Goal: Transaction & Acquisition: Purchase product/service

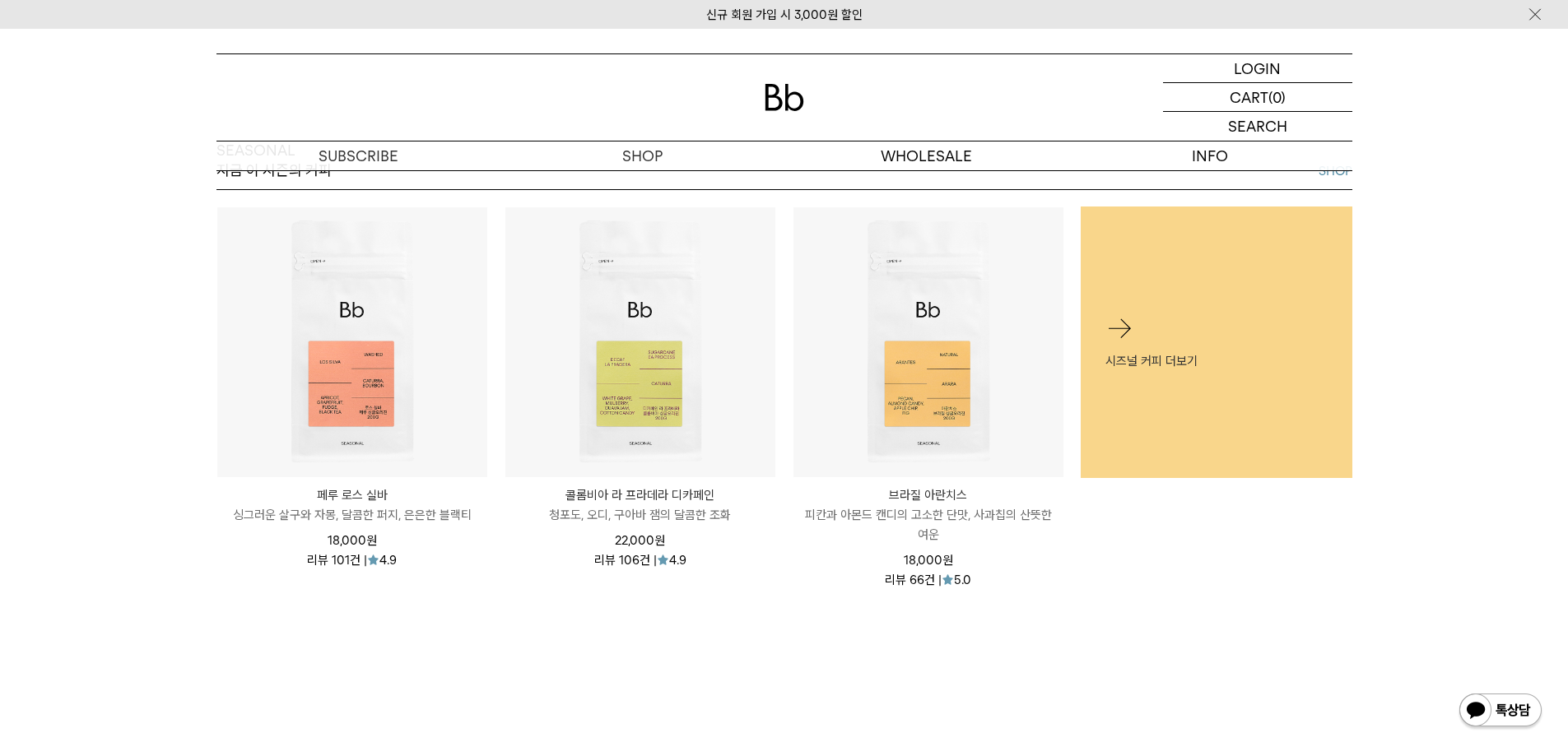
scroll to position [823, 0]
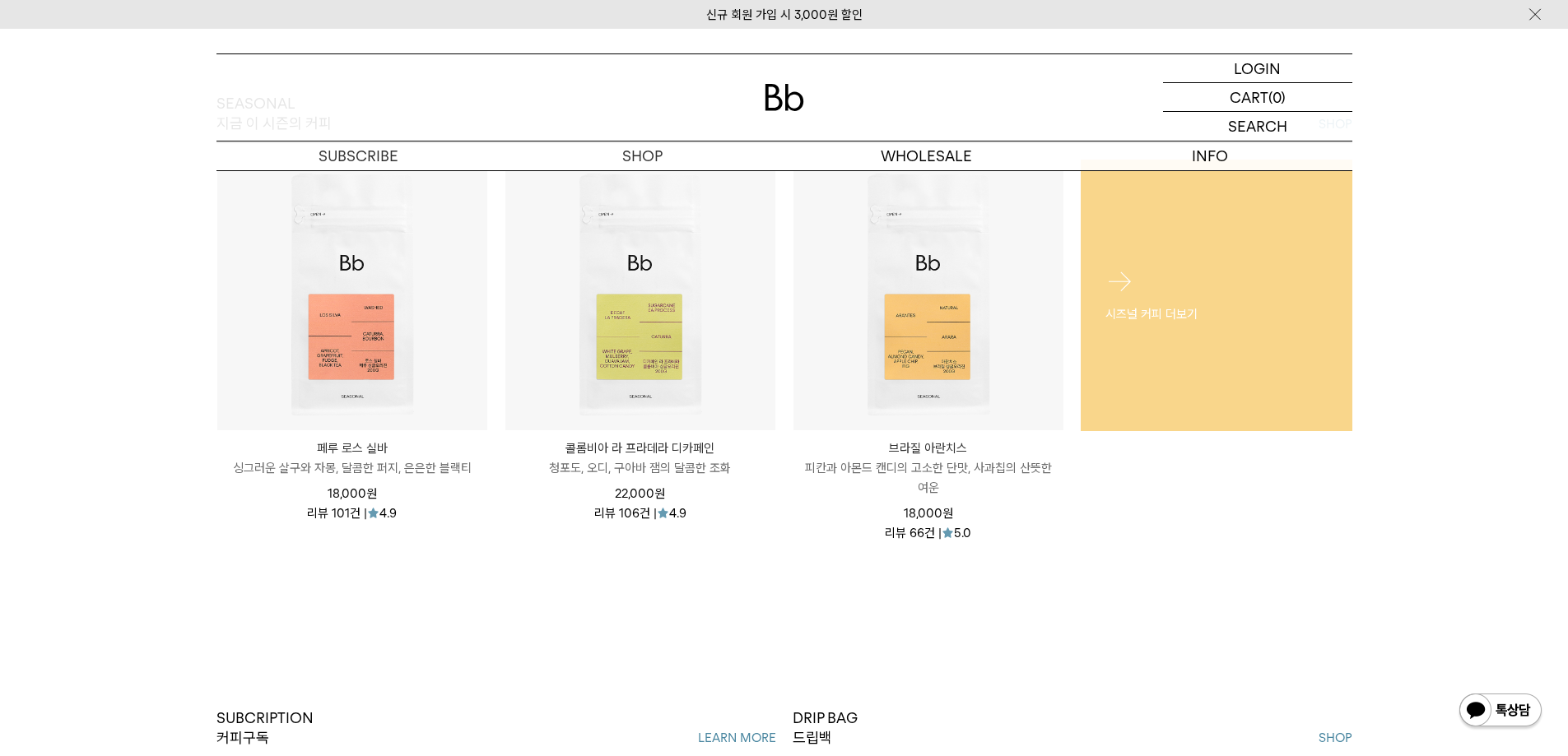
click at [1118, 279] on div at bounding box center [1120, 281] width 29 height 29
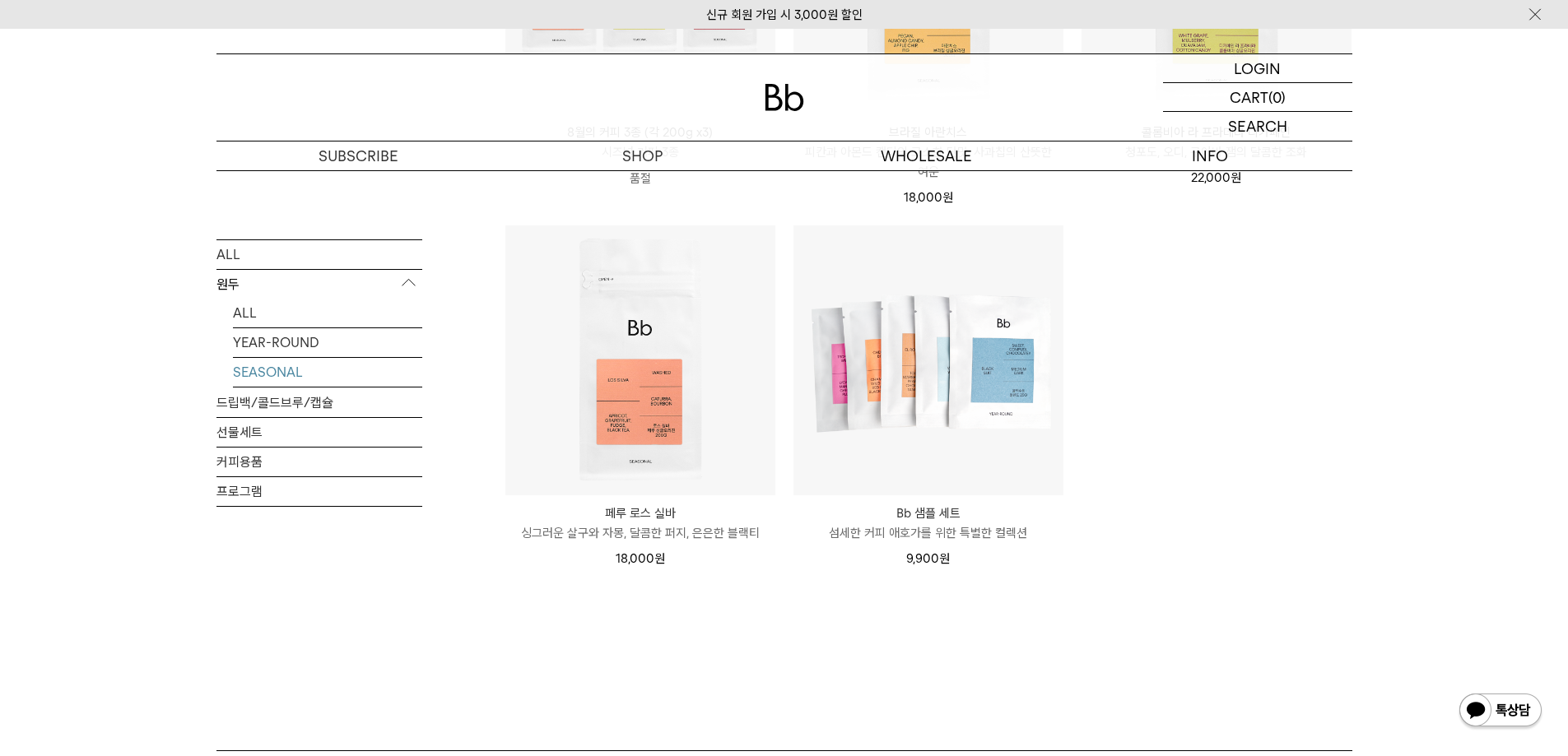
scroll to position [520, 0]
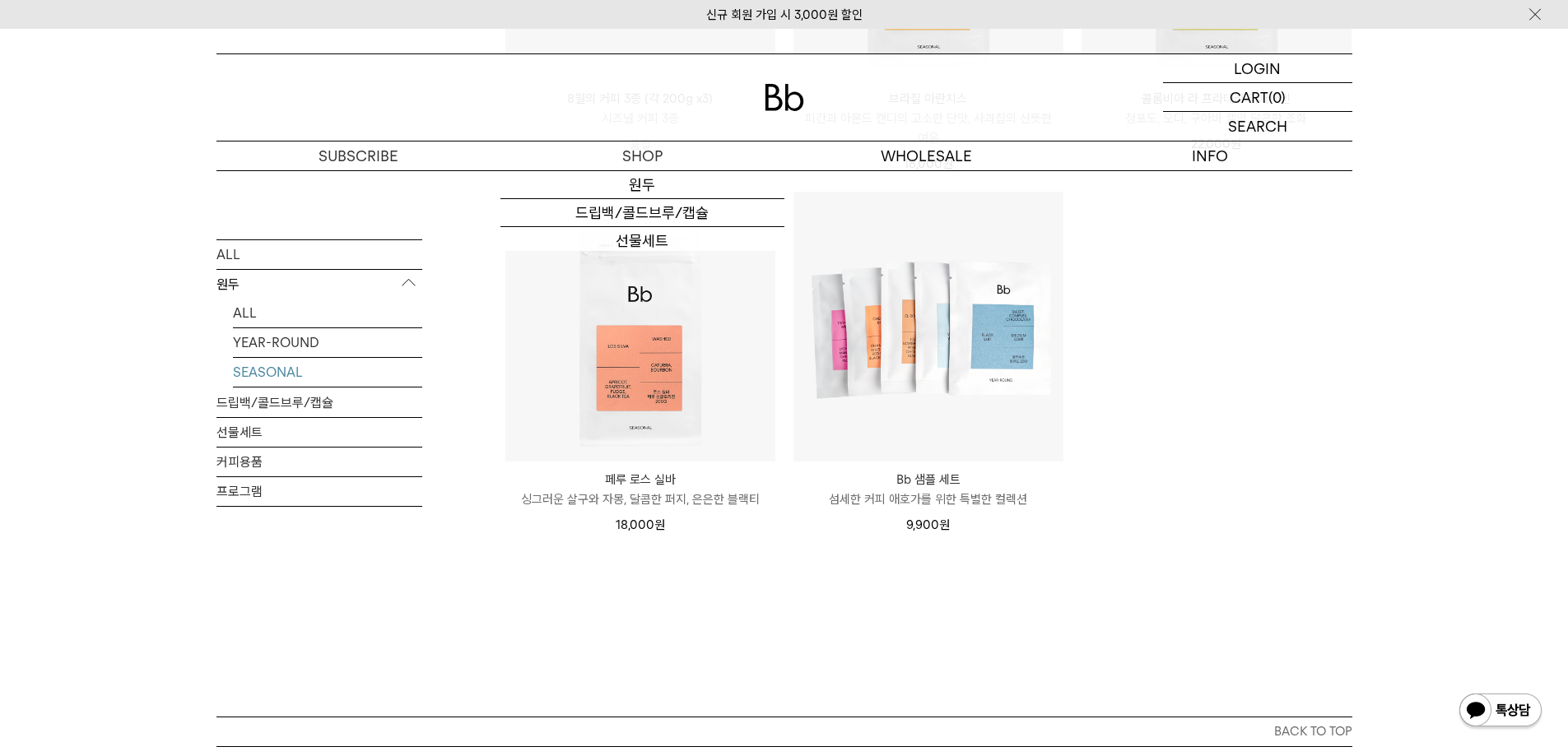
click at [1236, 487] on ul "SOLD OUT 8월의 커피 3종 (각 200g x3) 시즈널 커피 3종 품절" at bounding box center [928, 181] width 864 height 742
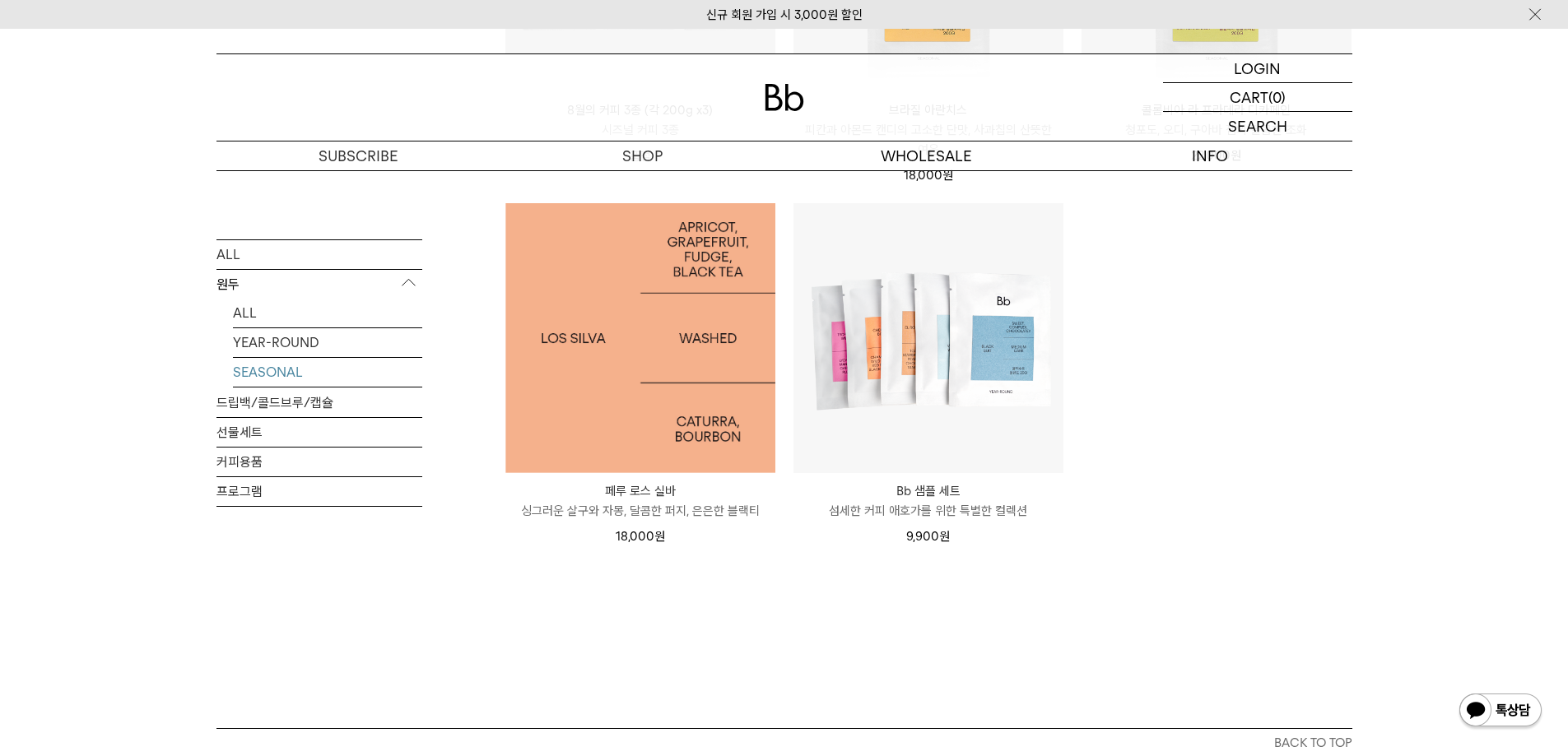
scroll to position [0, 0]
